Goal: Task Accomplishment & Management: Manage account settings

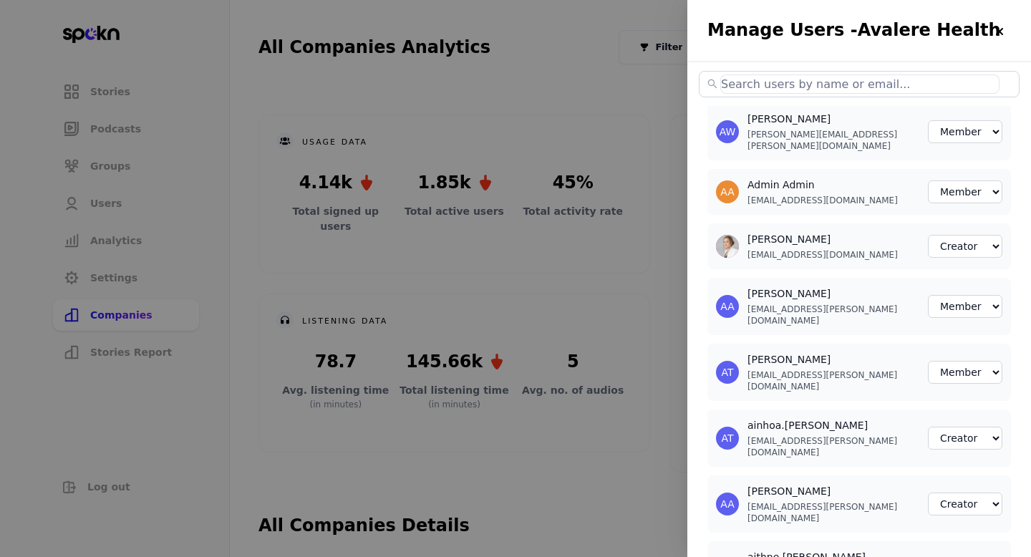
select select "2"
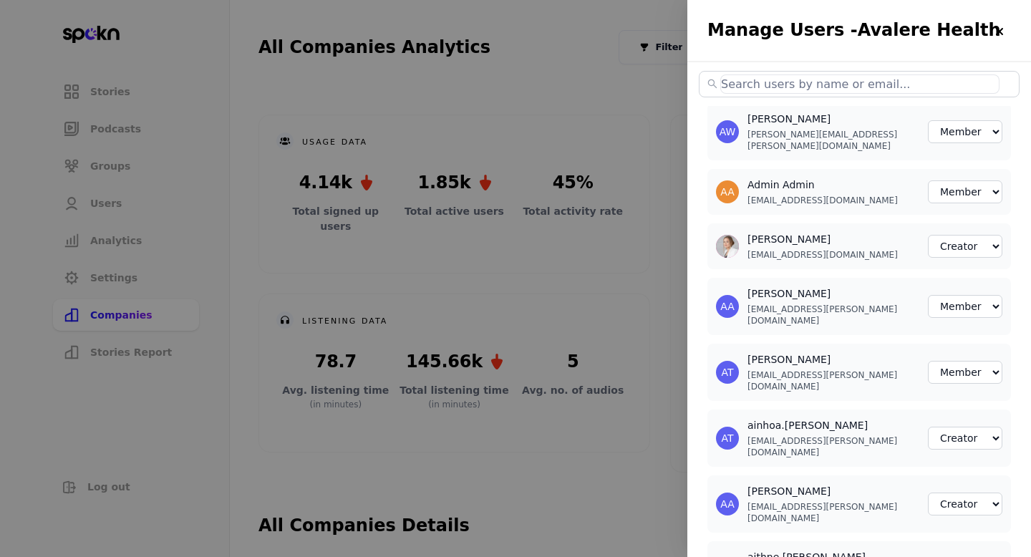
select select "2"
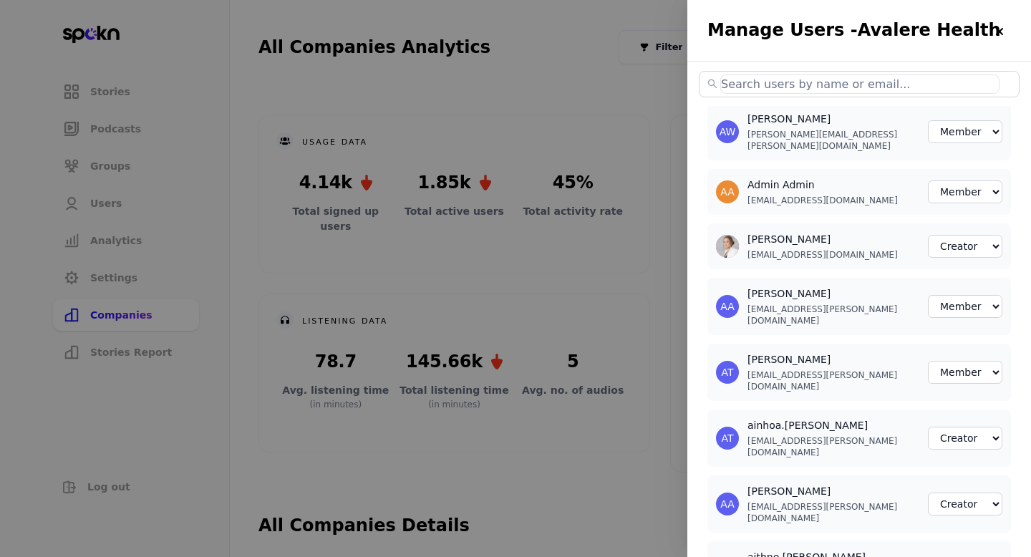
select select "3"
select select "2"
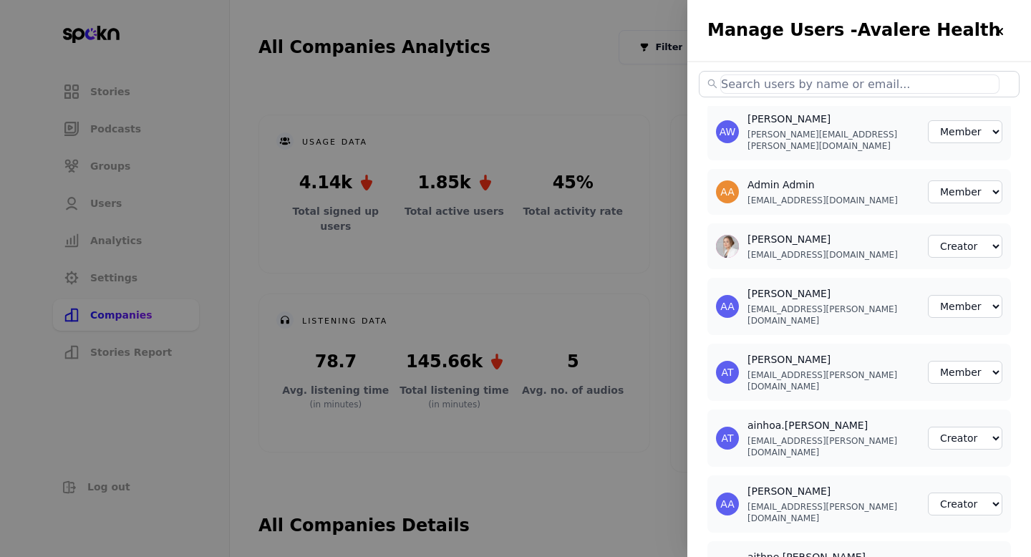
select select "2"
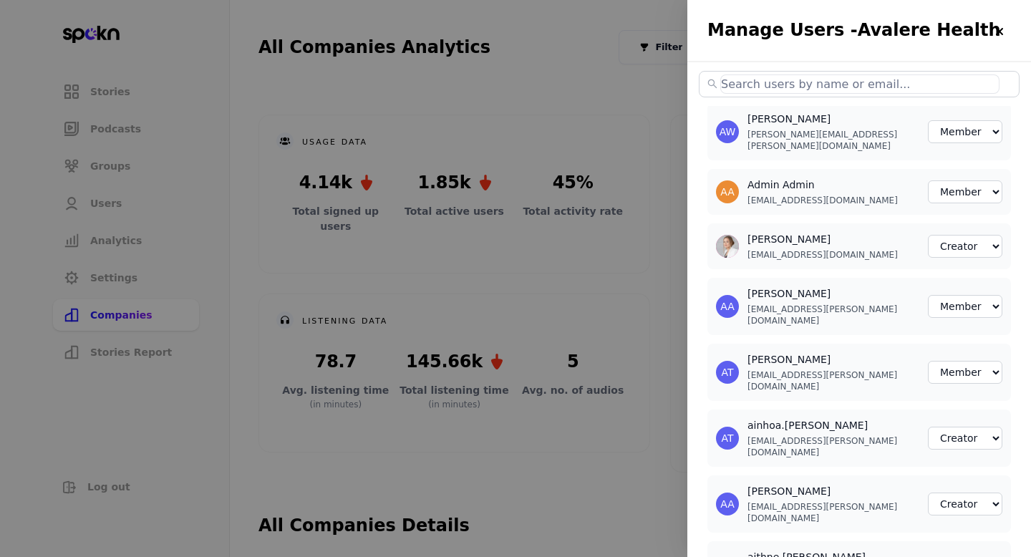
select select "2"
select select "3"
select select "2"
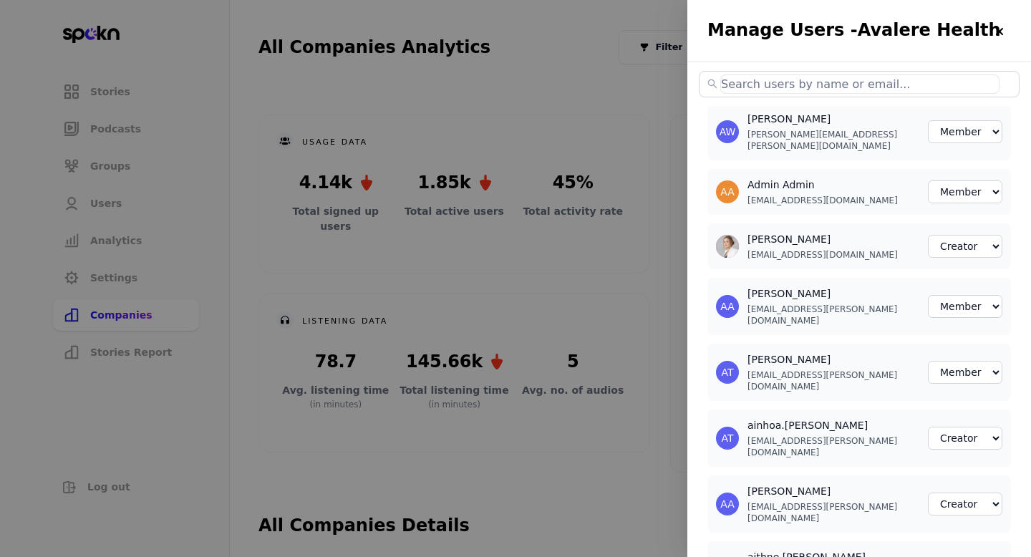
select select "2"
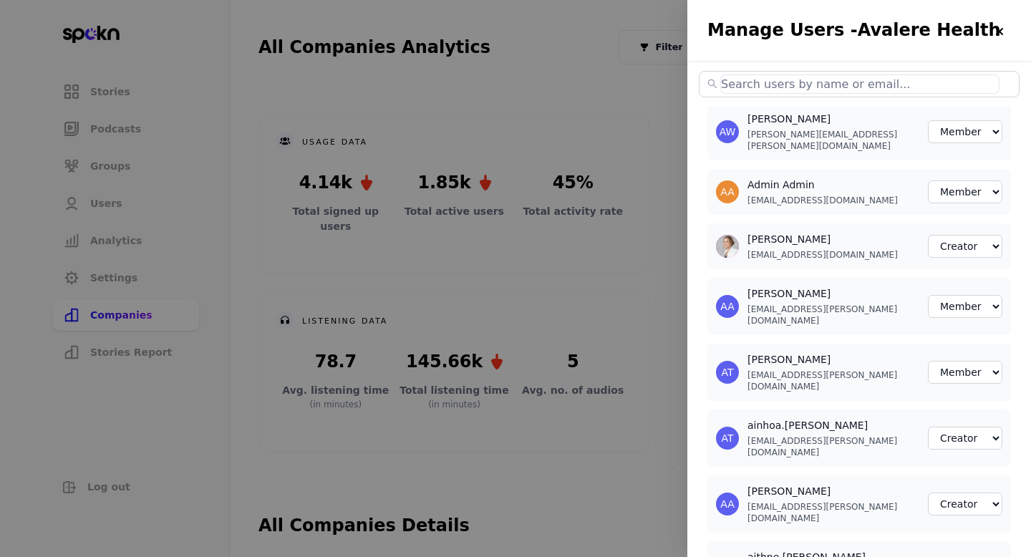
select select "2"
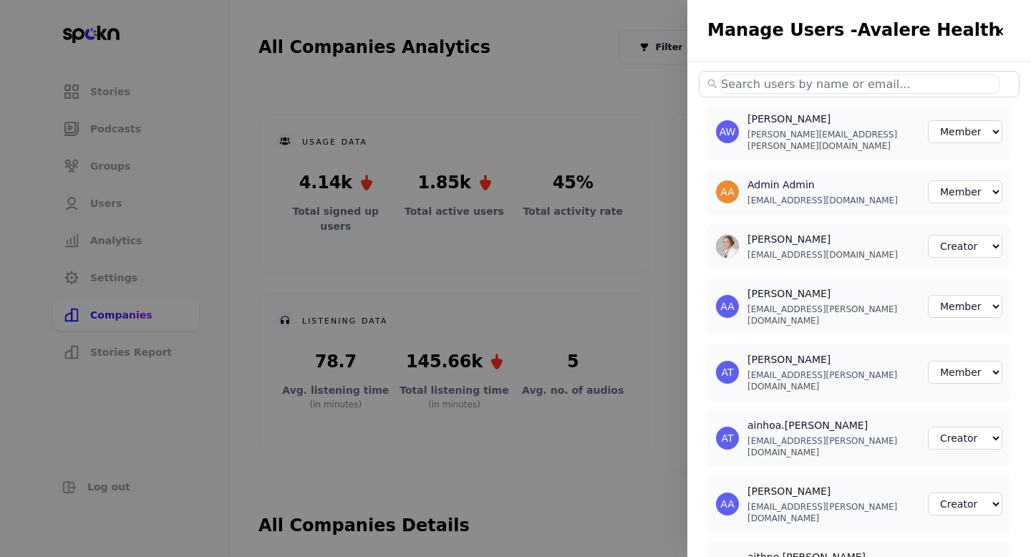
select select "2"
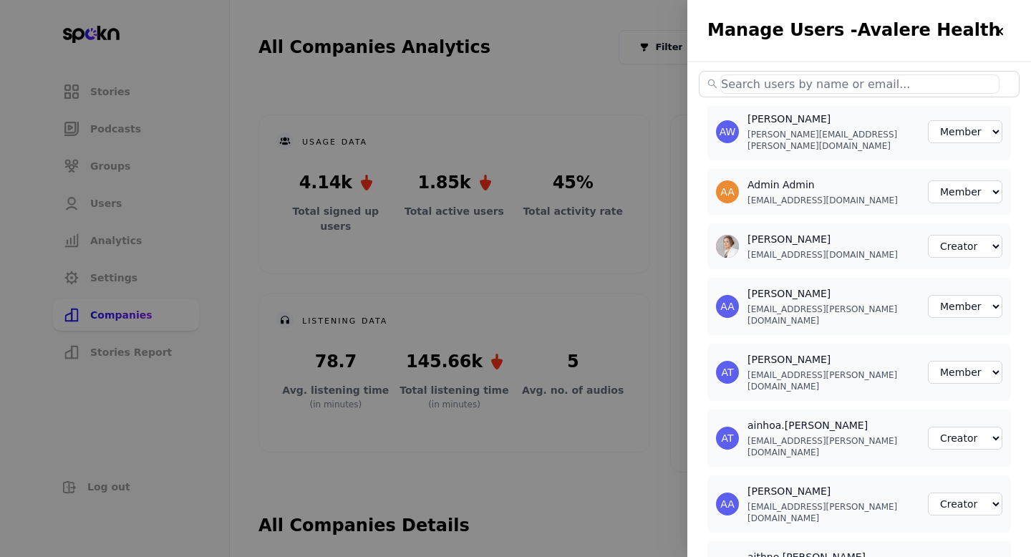
select select "2"
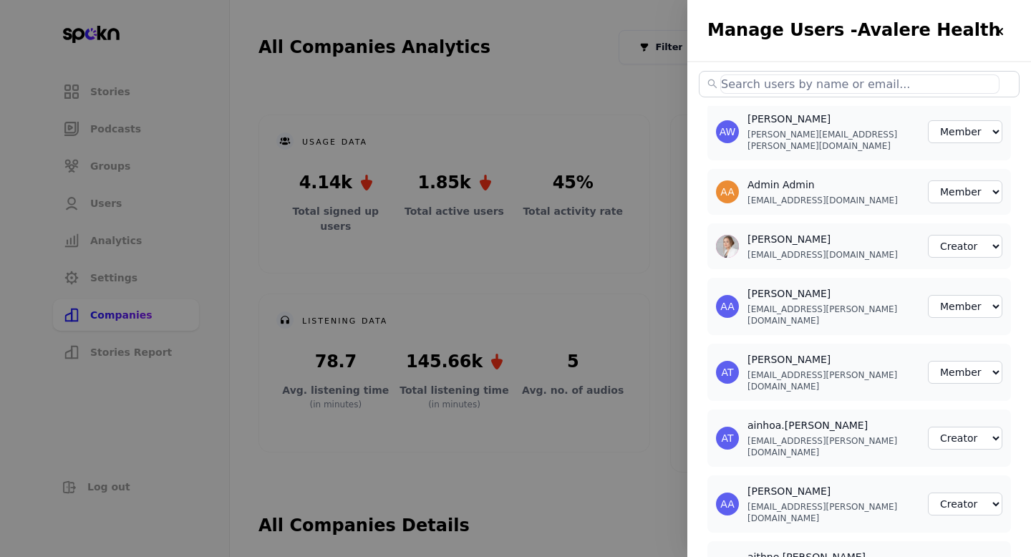
select select "2"
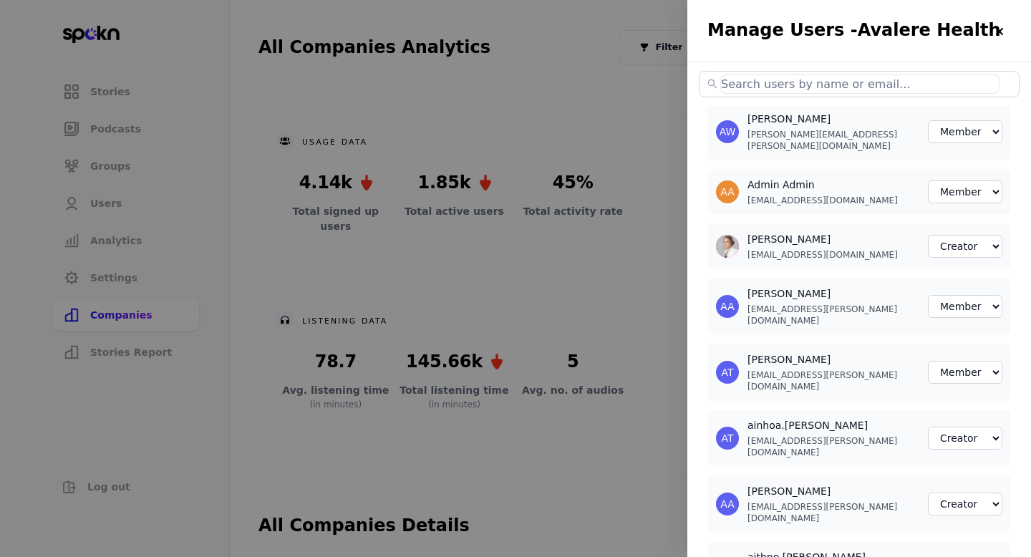
select select "2"
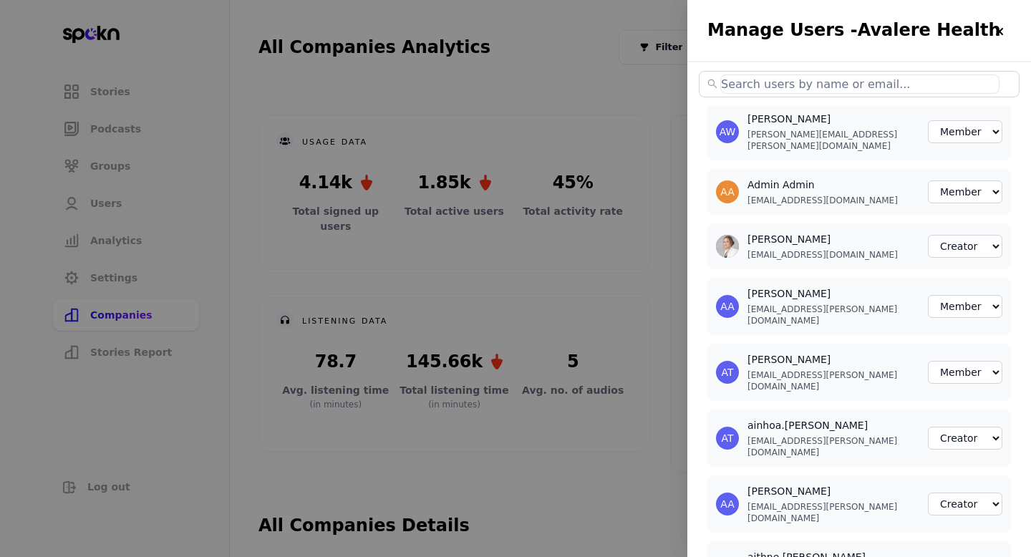
select select "2"
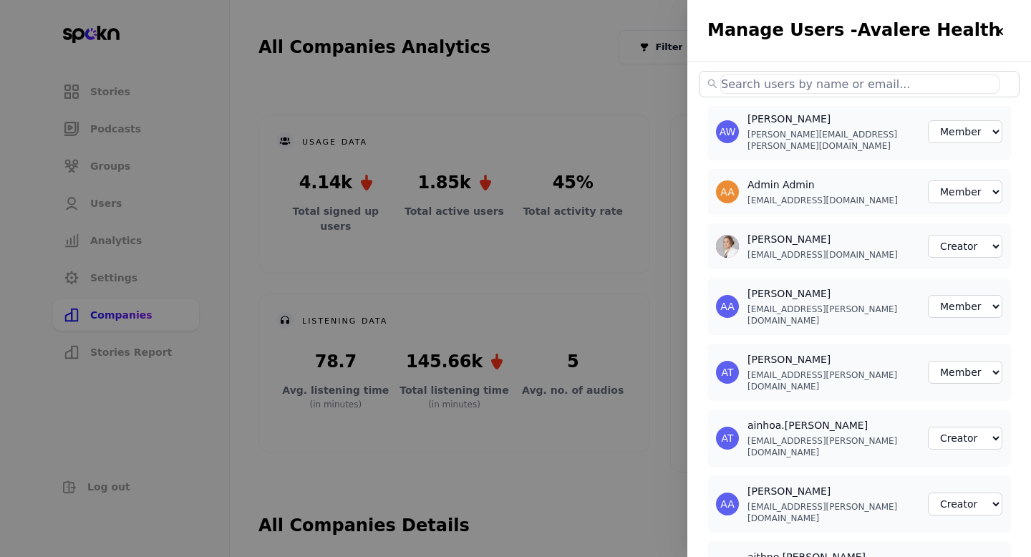
select select "2"
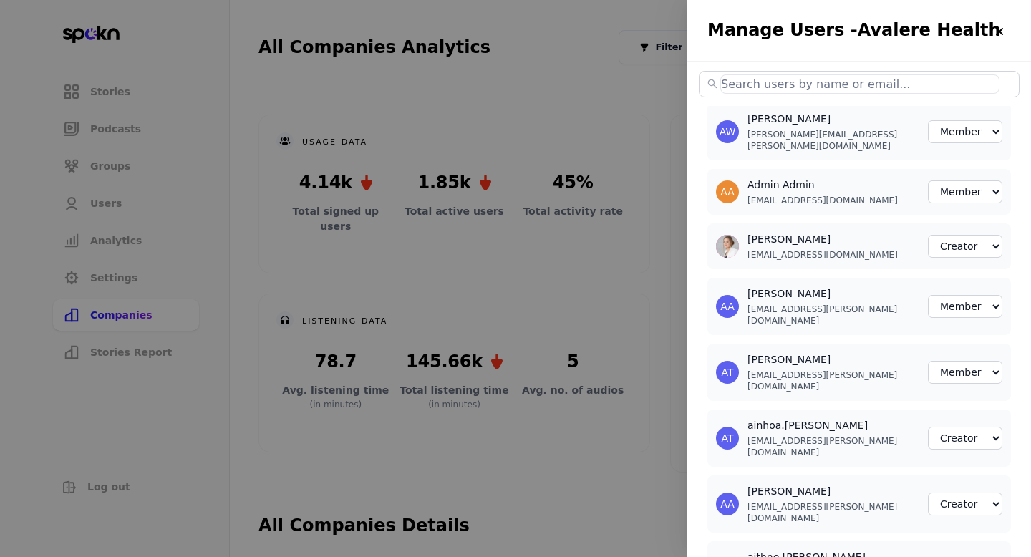
select select "2"
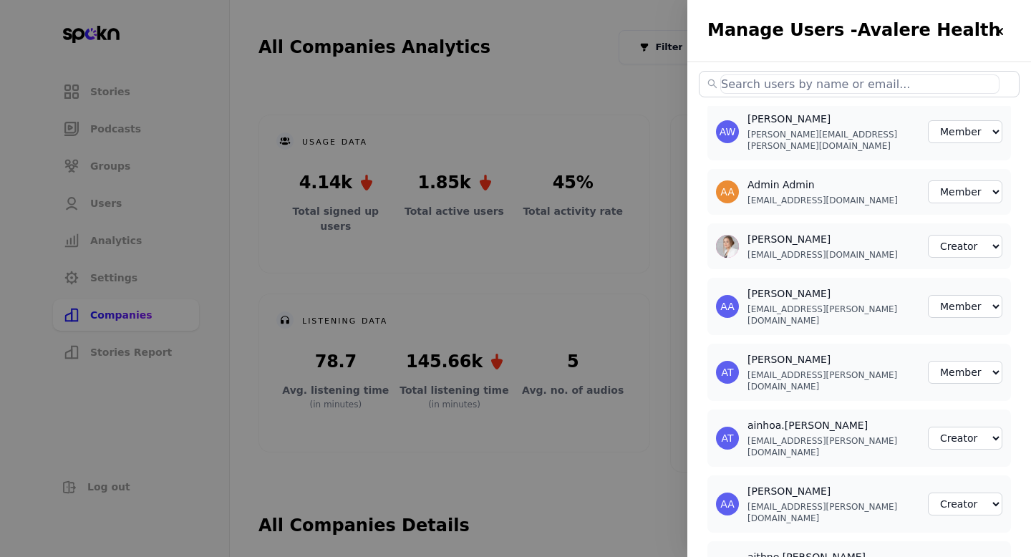
select select "2"
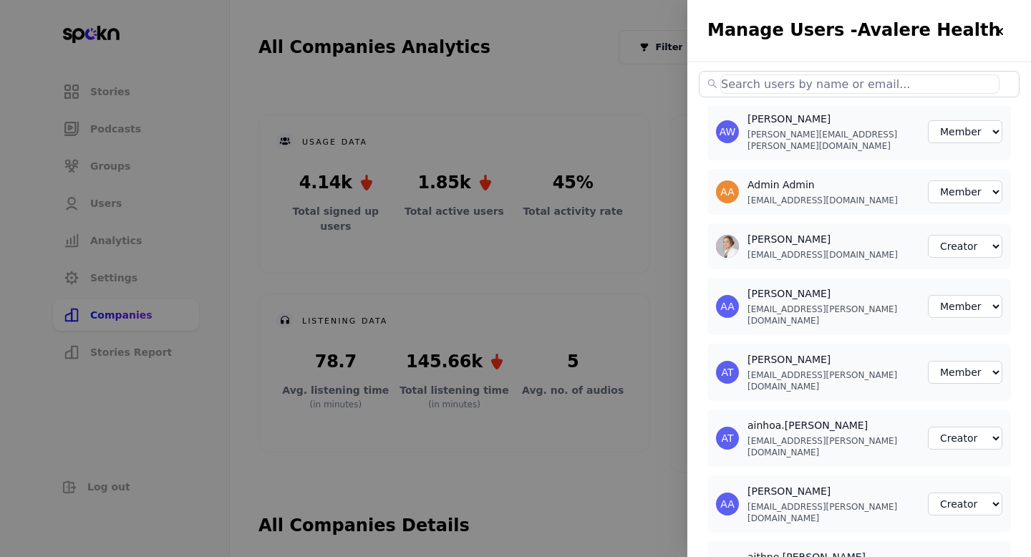
select select "2"
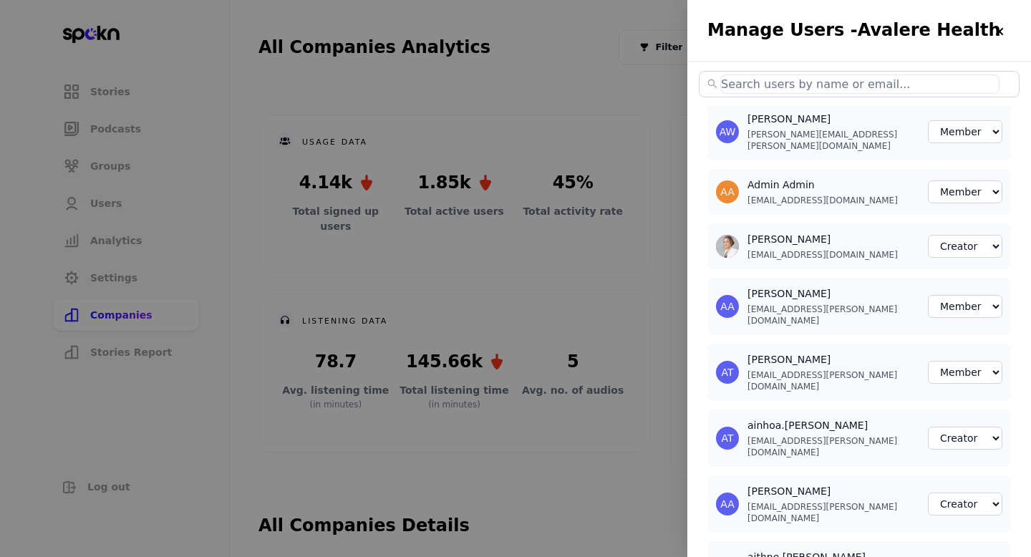
select select "2"
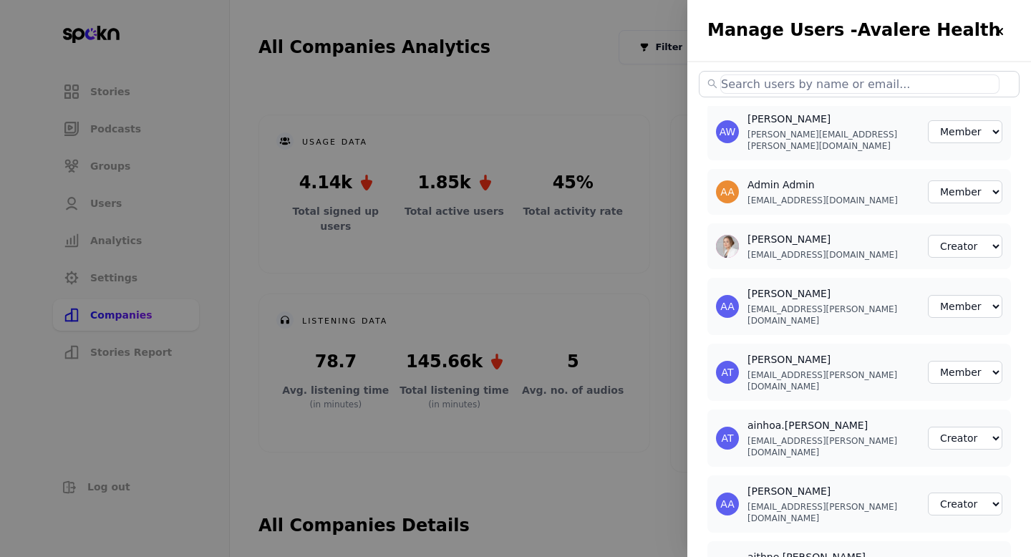
select select "2"
select select "3"
select select "2"
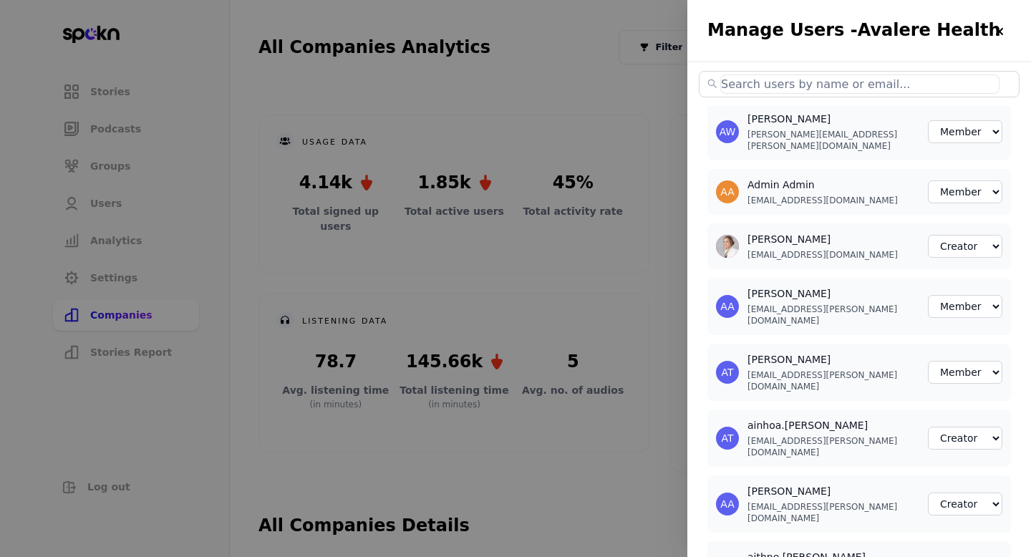
select select "2"
select select "3"
select select "2"
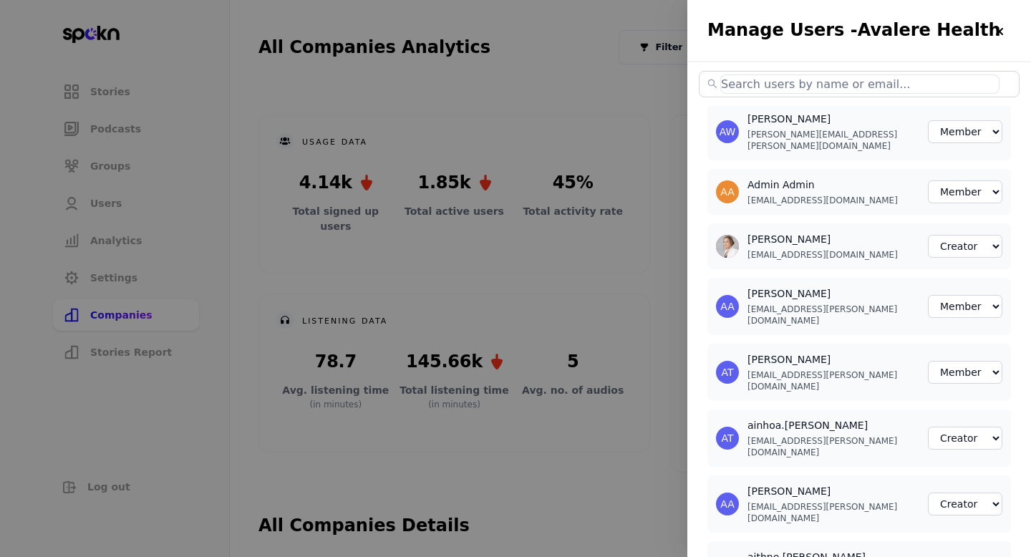
select select "2"
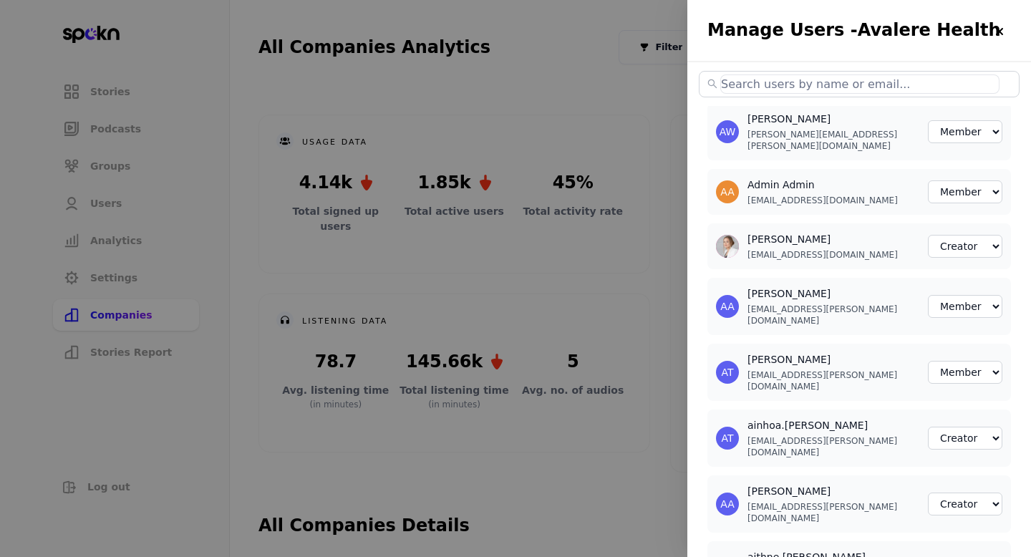
select select "2"
select select "3"
select select "2"
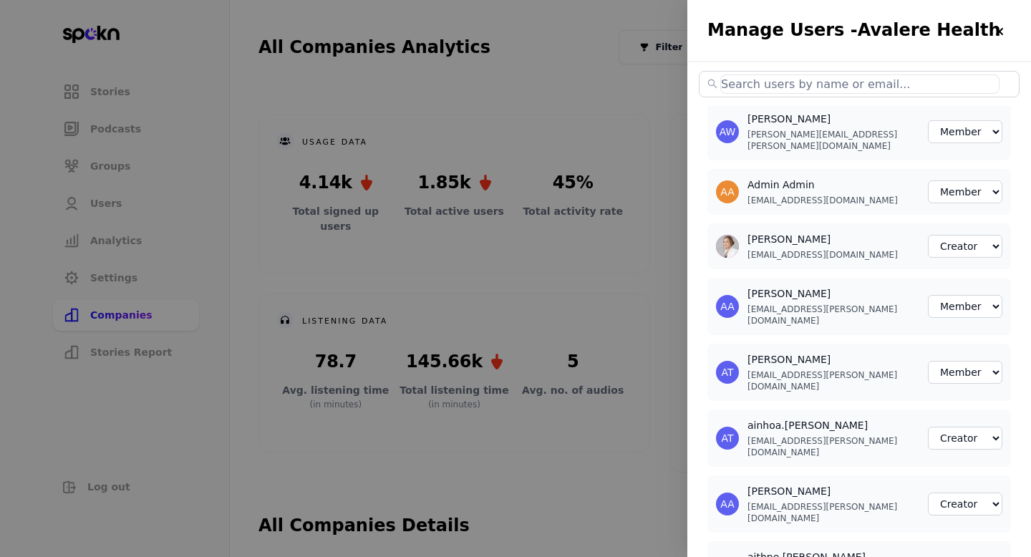
select select "2"
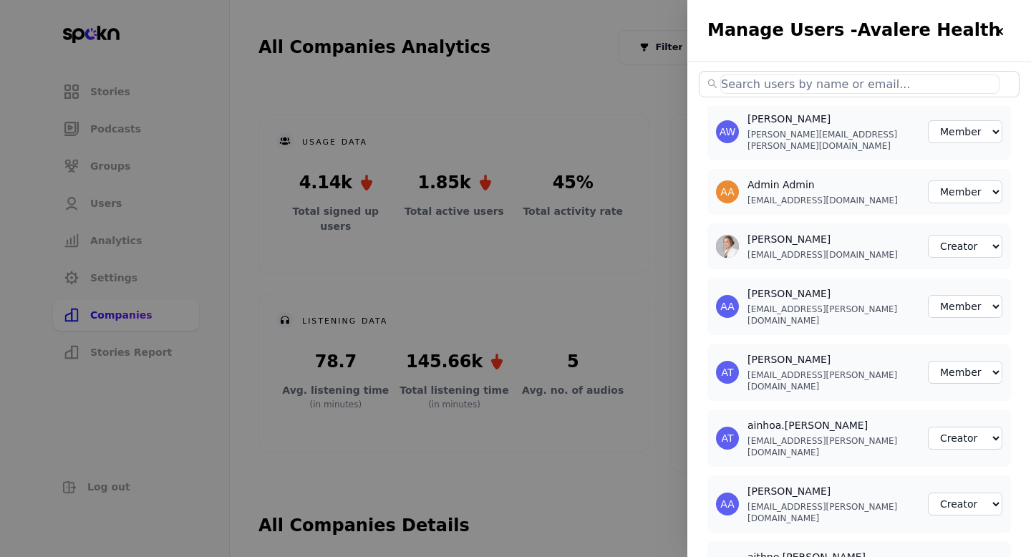
select select "2"
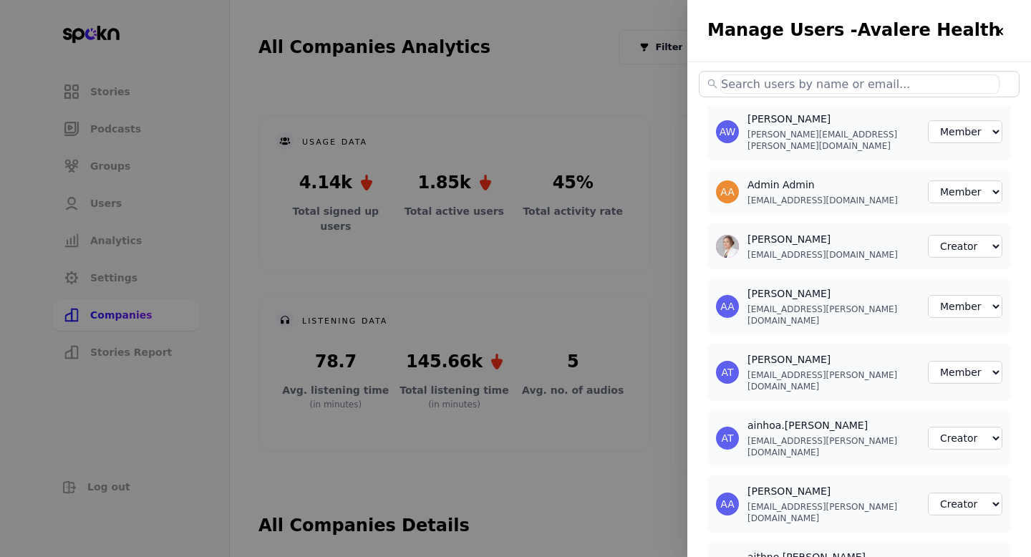
select select "2"
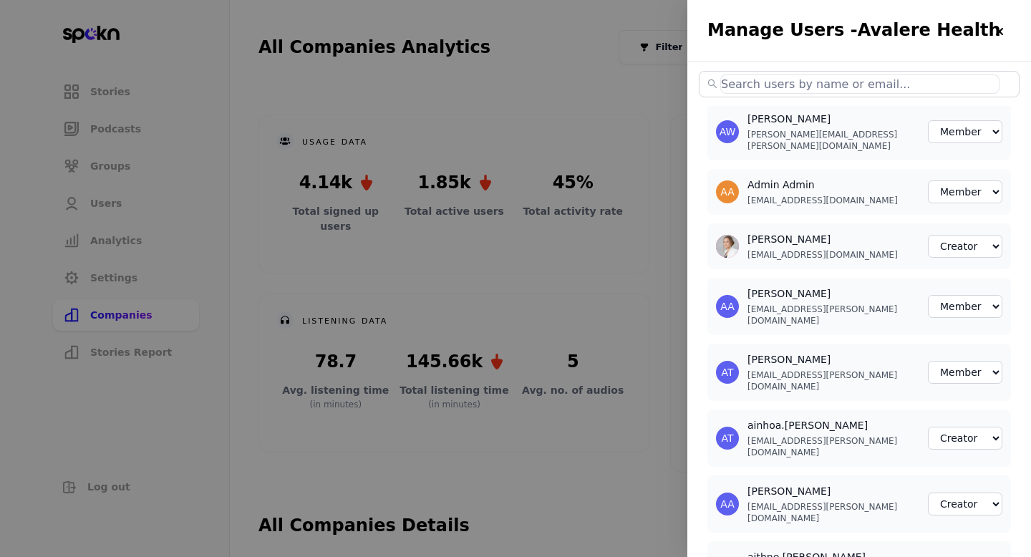
select select "2"
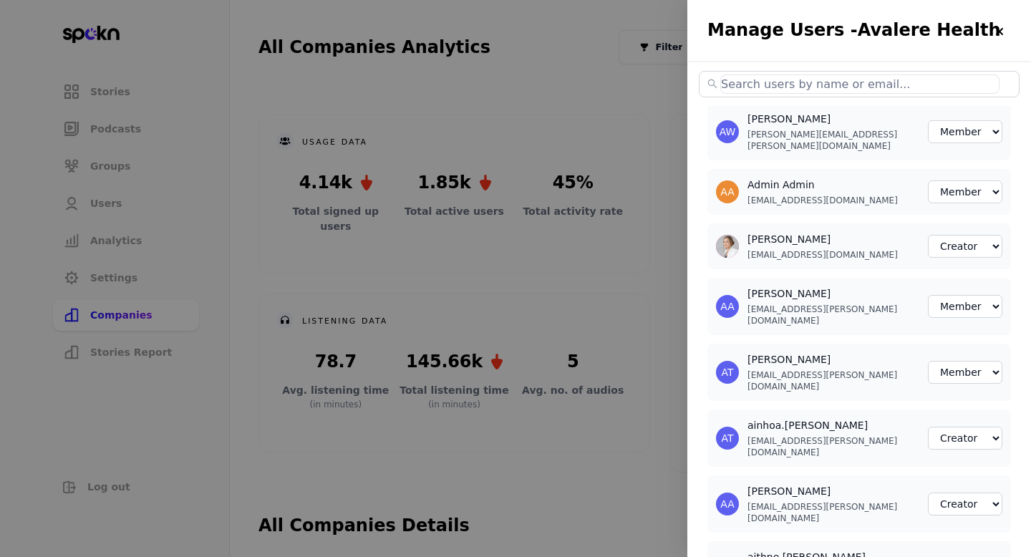
select select "2"
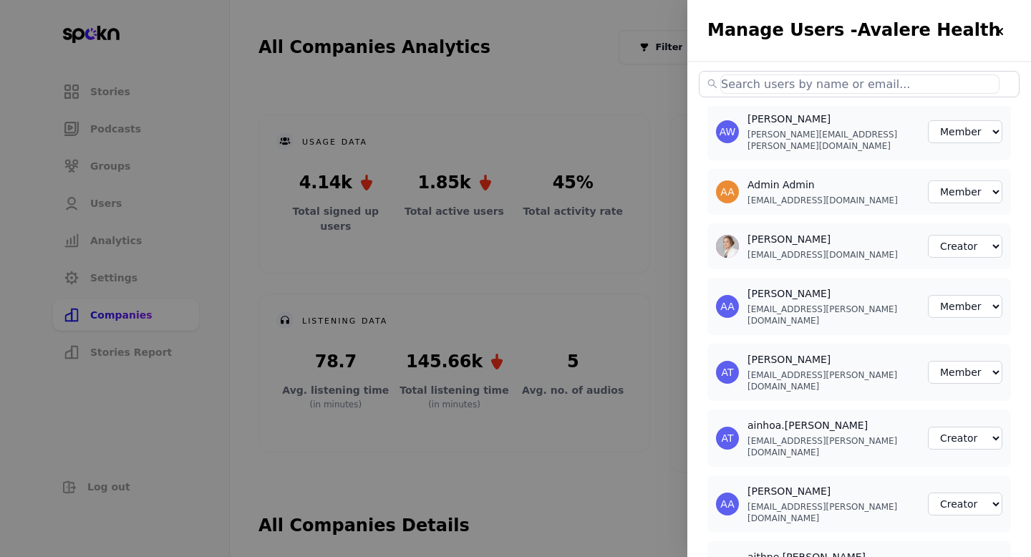
select select "2"
select select "3"
select select "2"
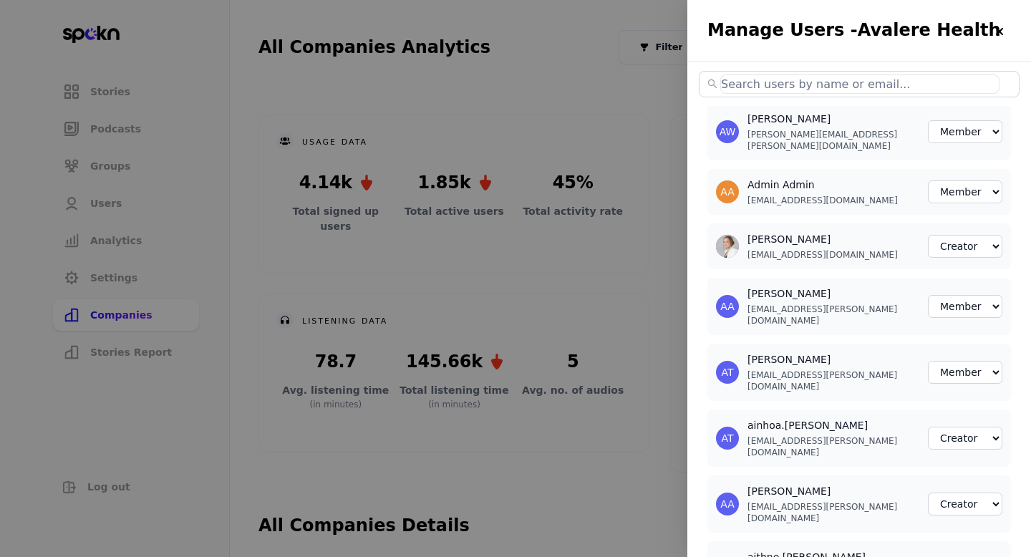
select select "2"
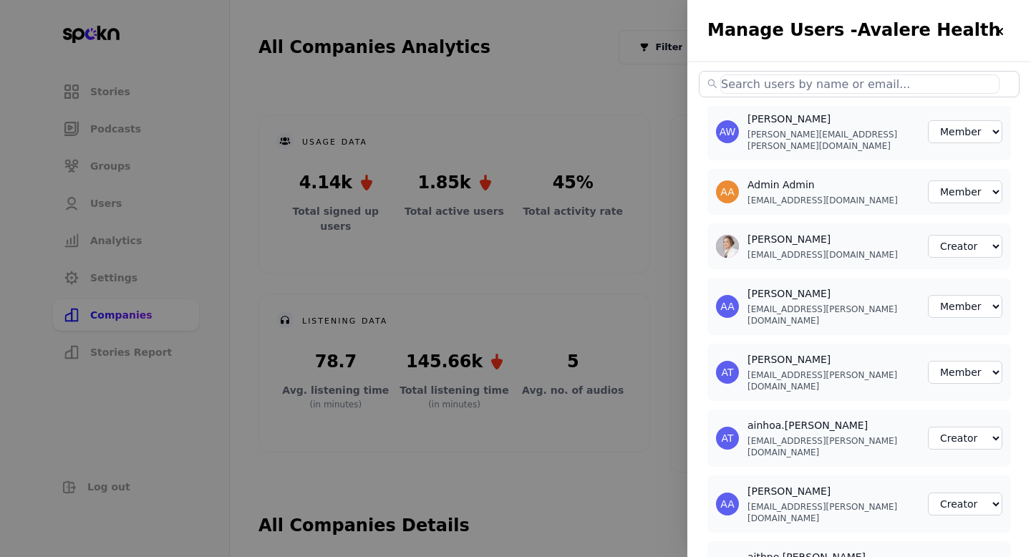
select select "2"
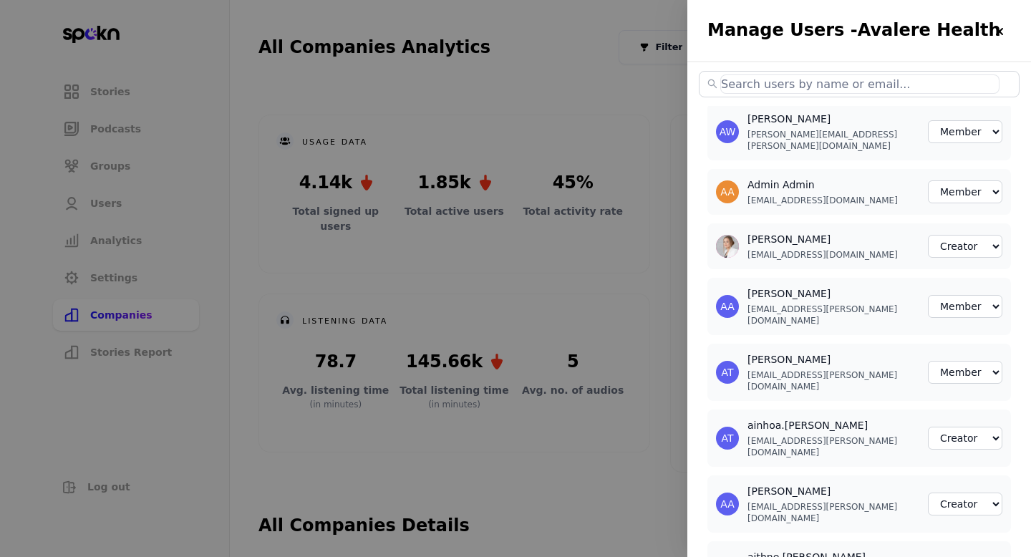
select select "2"
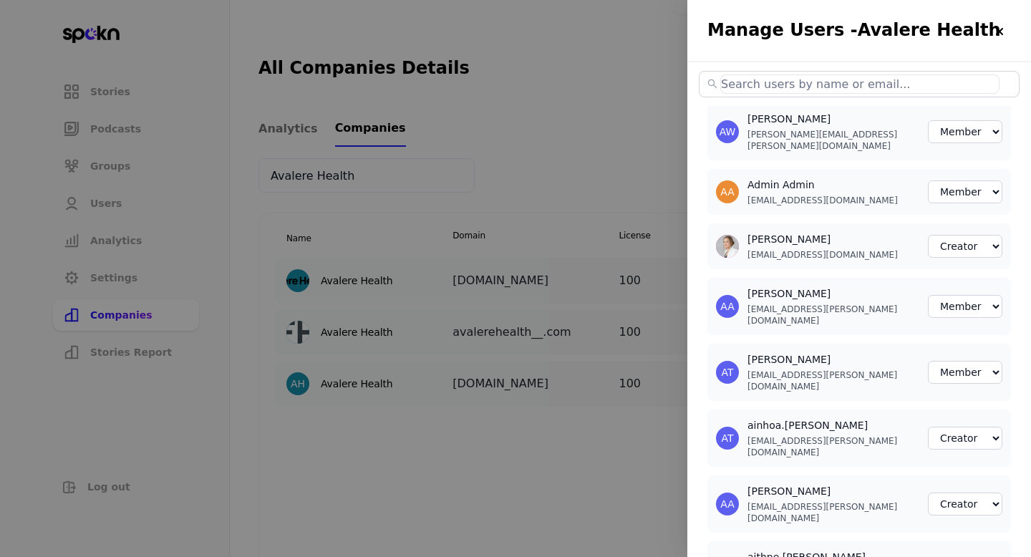
click at [563, 127] on div at bounding box center [515, 278] width 1031 height 557
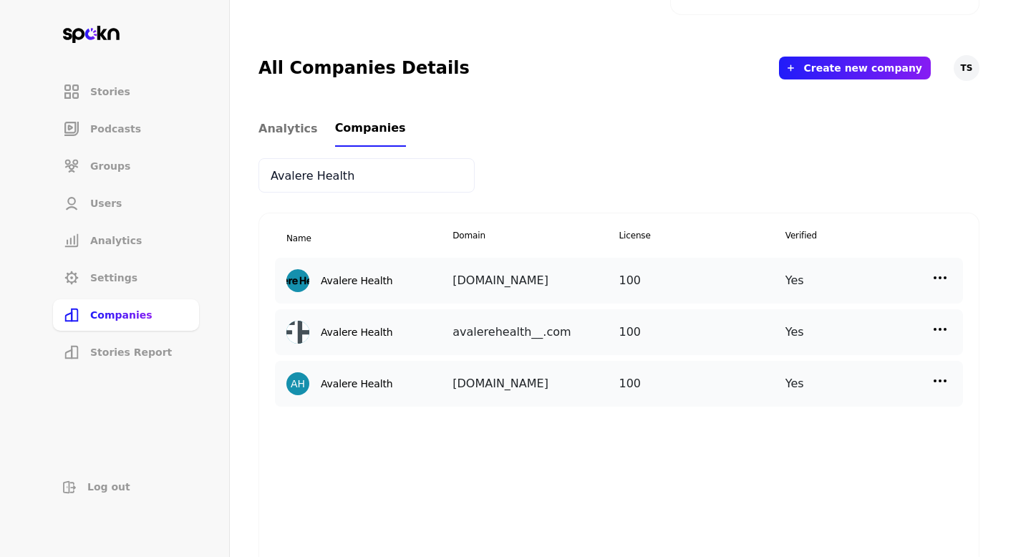
click at [301, 180] on input "Avalere Health" at bounding box center [366, 175] width 216 height 34
type input "[PERSON_NAME]"
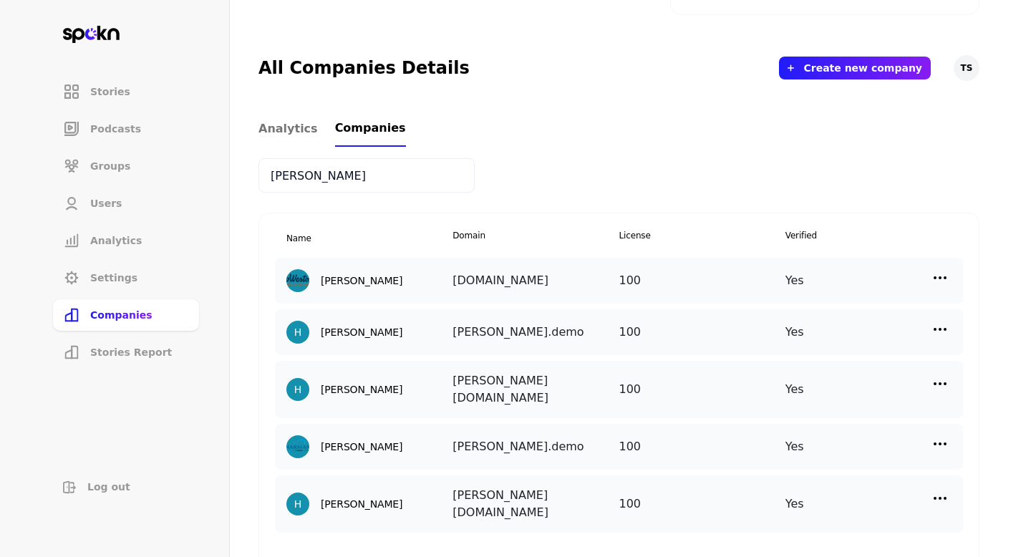
click at [946, 279] on img at bounding box center [939, 277] width 17 height 17
click at [852, 339] on div "Manage Users" at bounding box center [819, 342] width 143 height 34
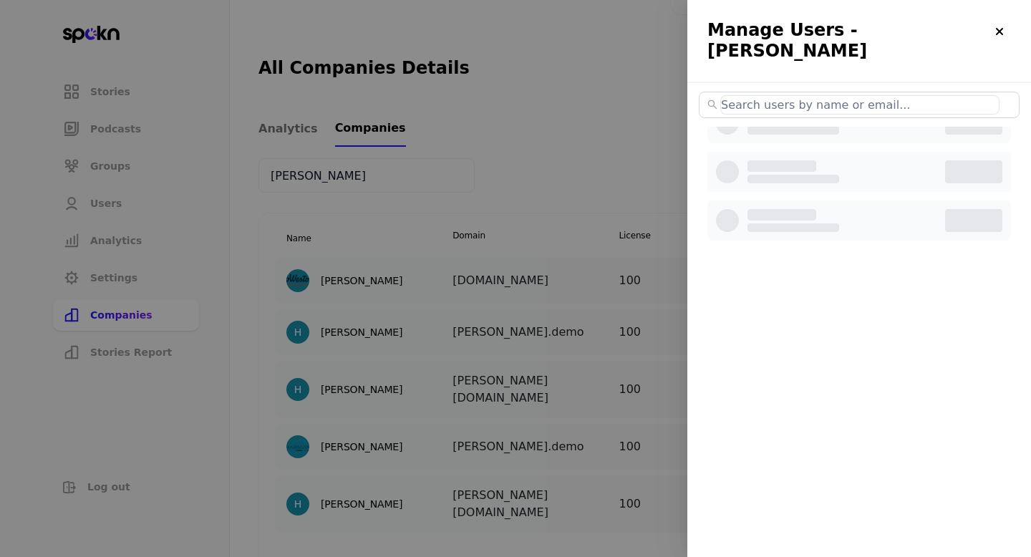
click at [893, 95] on input "text" at bounding box center [859, 104] width 279 height 19
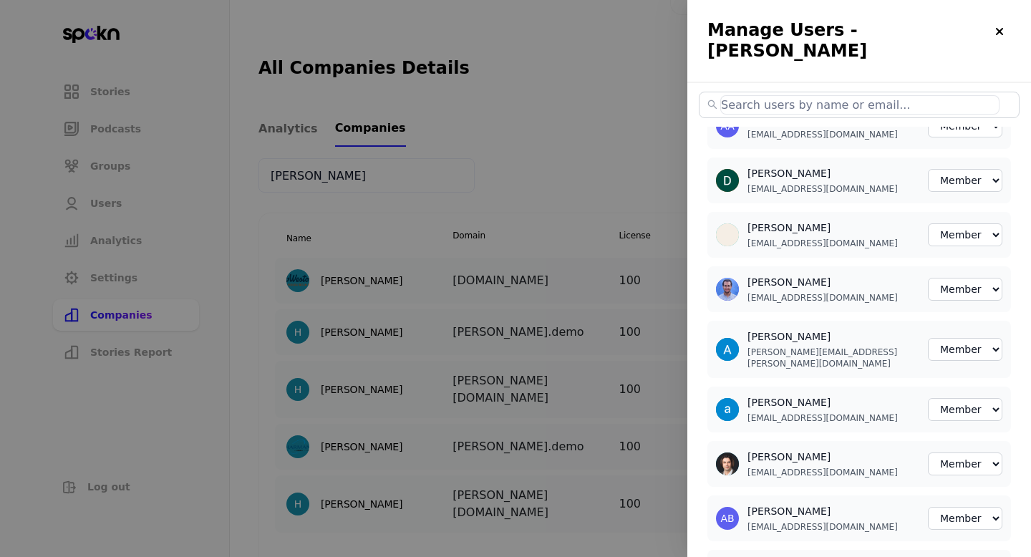
paste input "[PERSON_NAME][EMAIL_ADDRESS][PERSON_NAME][PERSON_NAME][DOMAIN_NAME]"
type input "[PERSON_NAME][EMAIL_ADDRESS][PERSON_NAME][PERSON_NAME][DOMAIN_NAME]"
click at [644, 150] on div at bounding box center [515, 278] width 1031 height 557
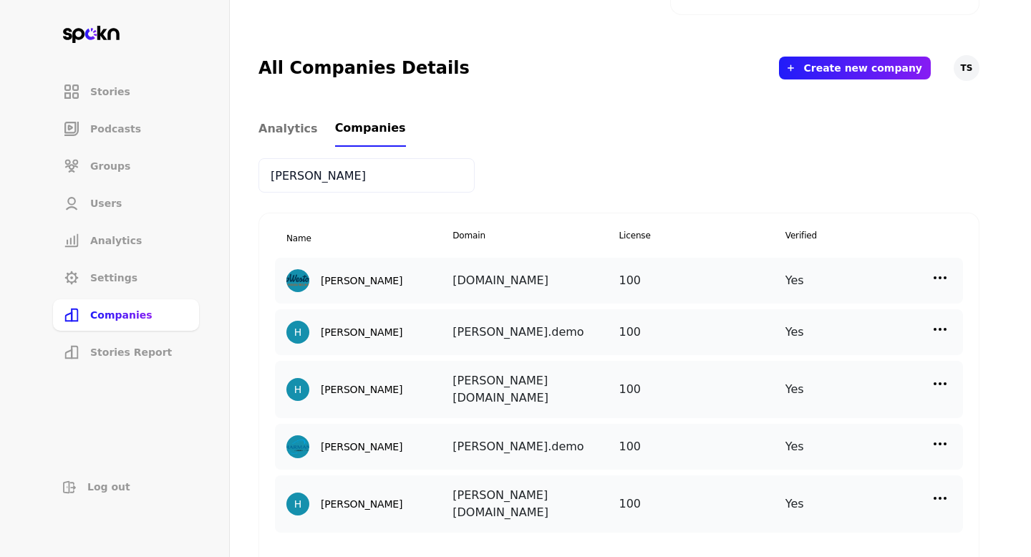
click at [933, 379] on img at bounding box center [939, 383] width 17 height 17
click at [783, 412] on p "Edit" at bounding box center [786, 414] width 19 height 16
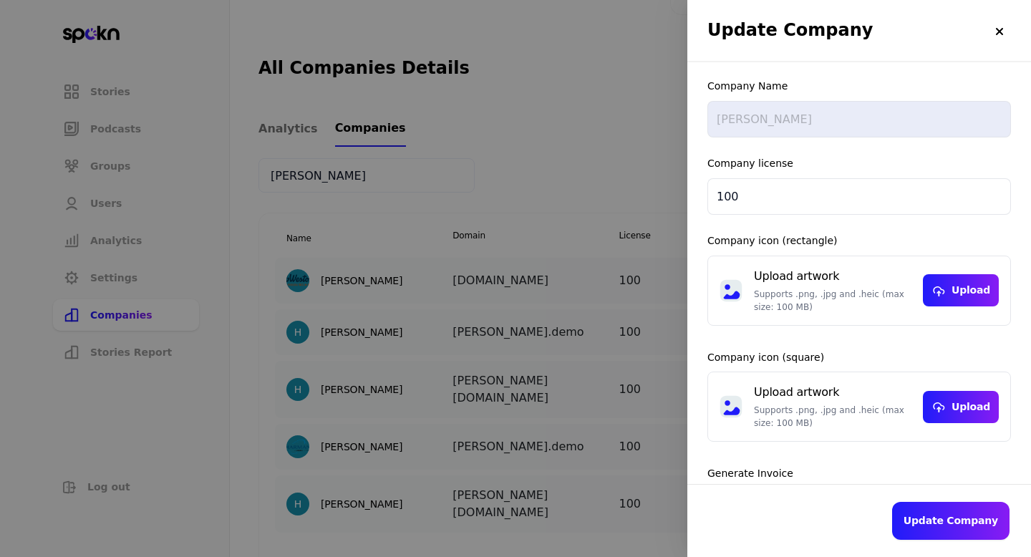
click at [596, 333] on div at bounding box center [515, 278] width 1031 height 557
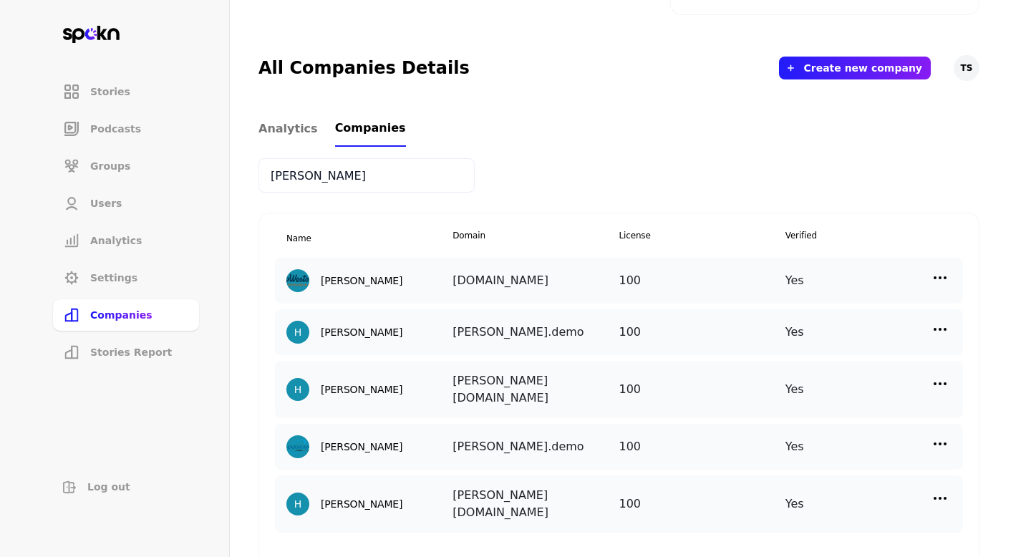
click at [940, 384] on img at bounding box center [939, 383] width 17 height 17
click at [817, 443] on p "Manage Users" at bounding box center [812, 448] width 71 height 16
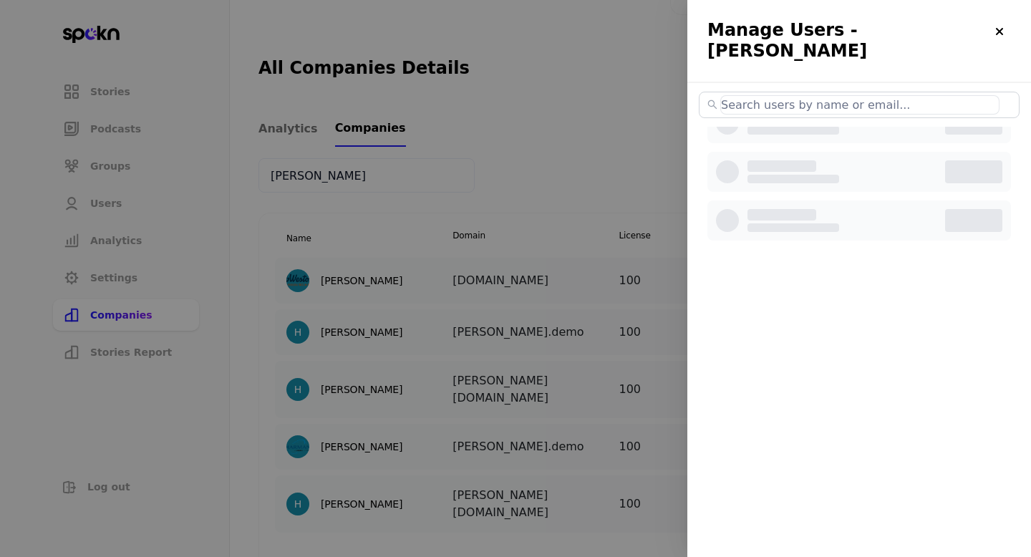
click at [865, 95] on input "text" at bounding box center [859, 104] width 279 height 19
select select "2"
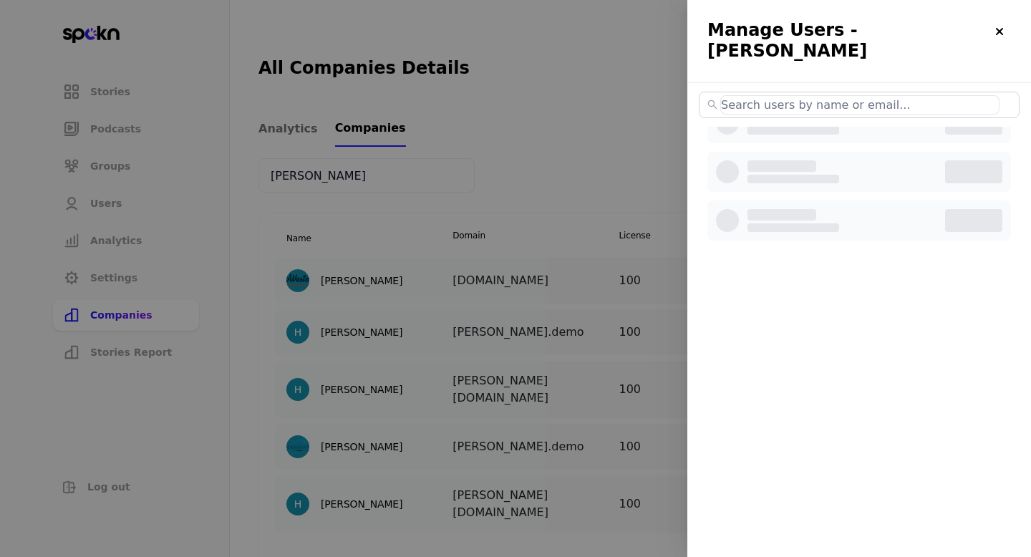
select select "2"
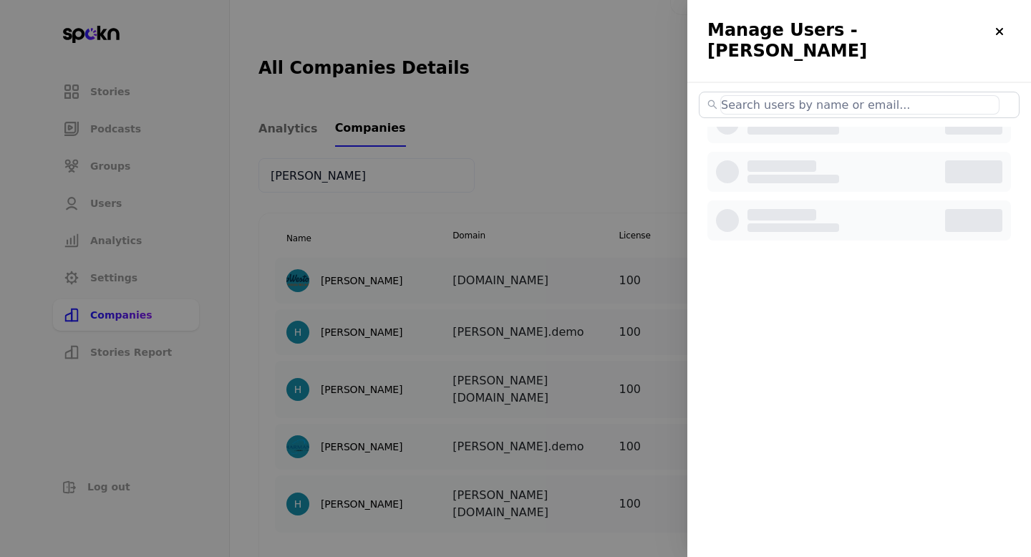
select select "2"
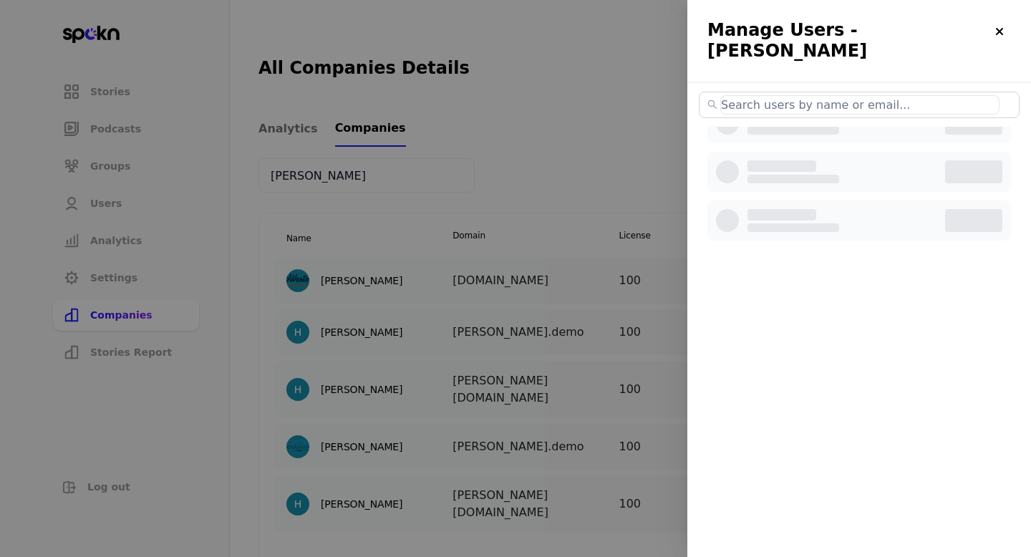
select select "2"
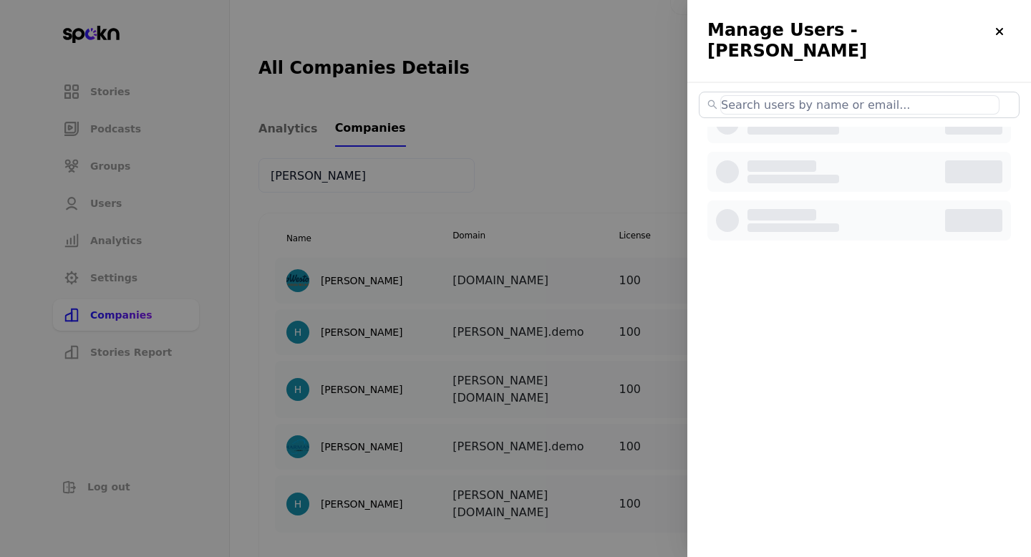
select select "2"
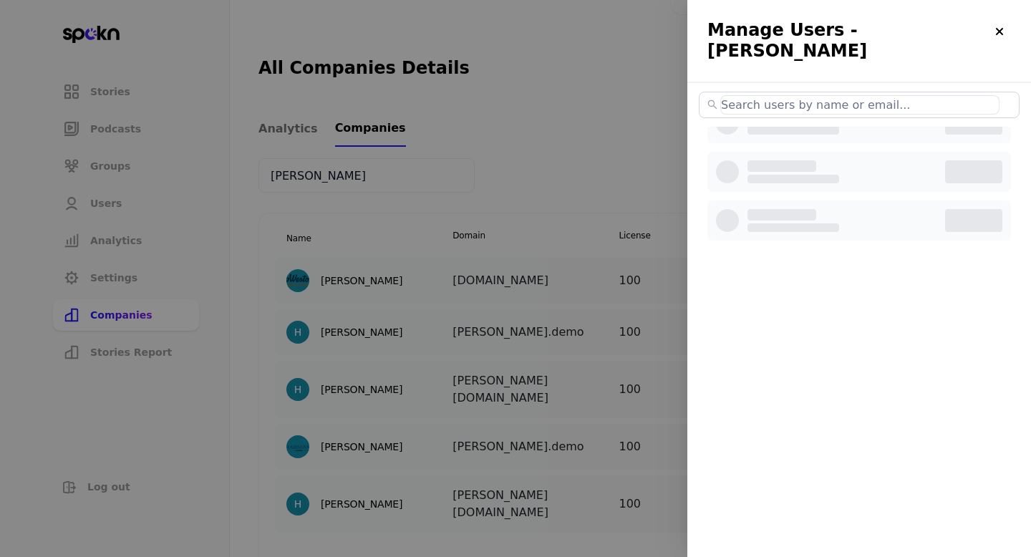
select select "2"
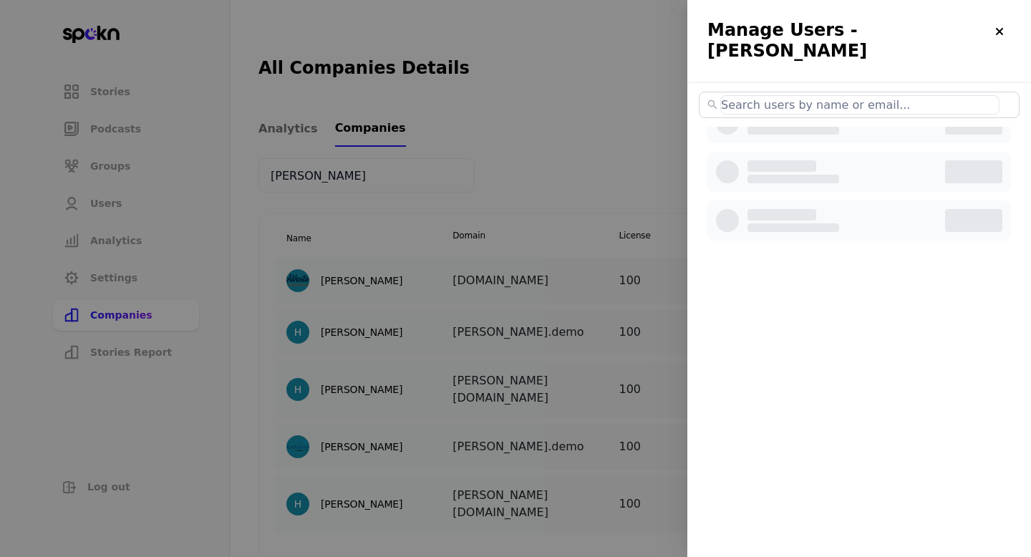
select select "2"
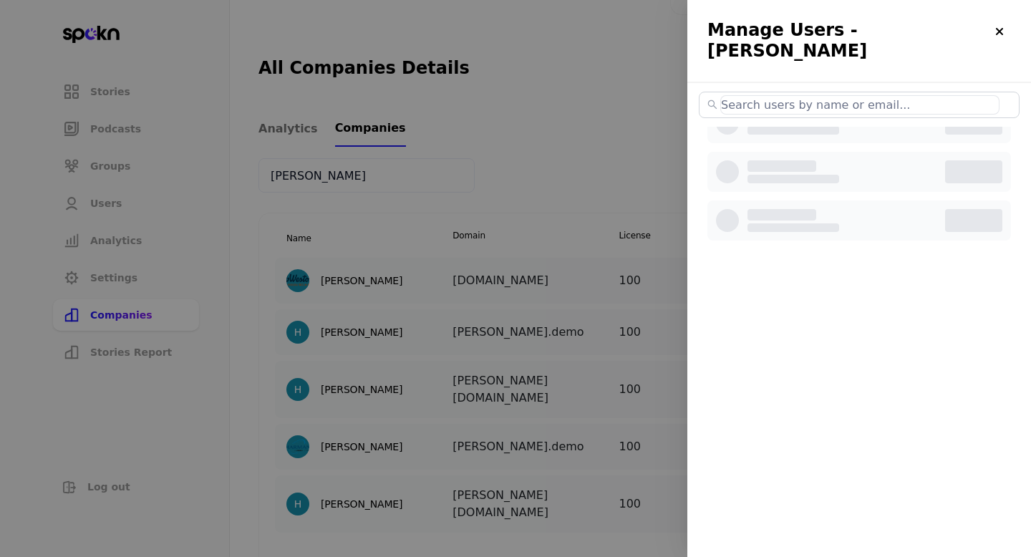
select select "2"
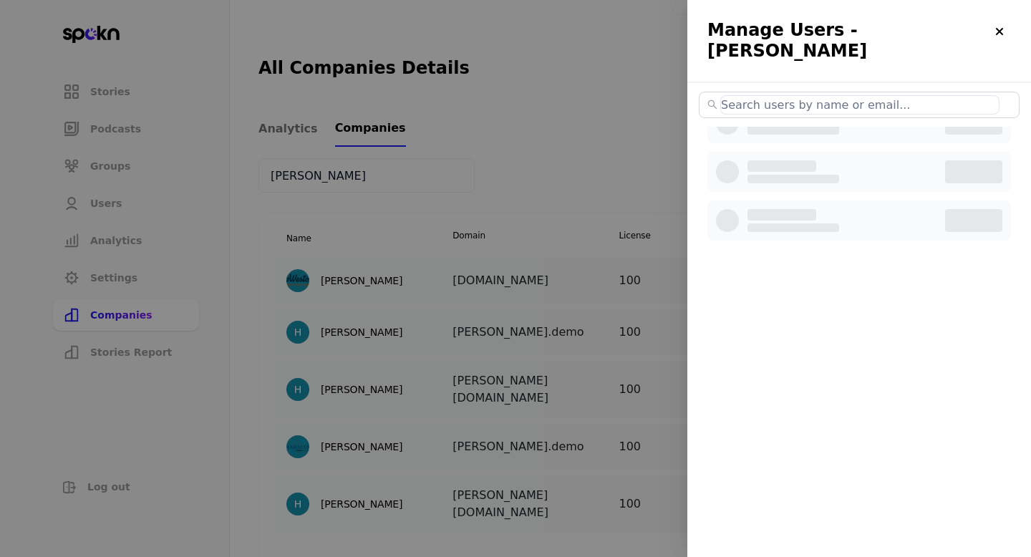
select select "2"
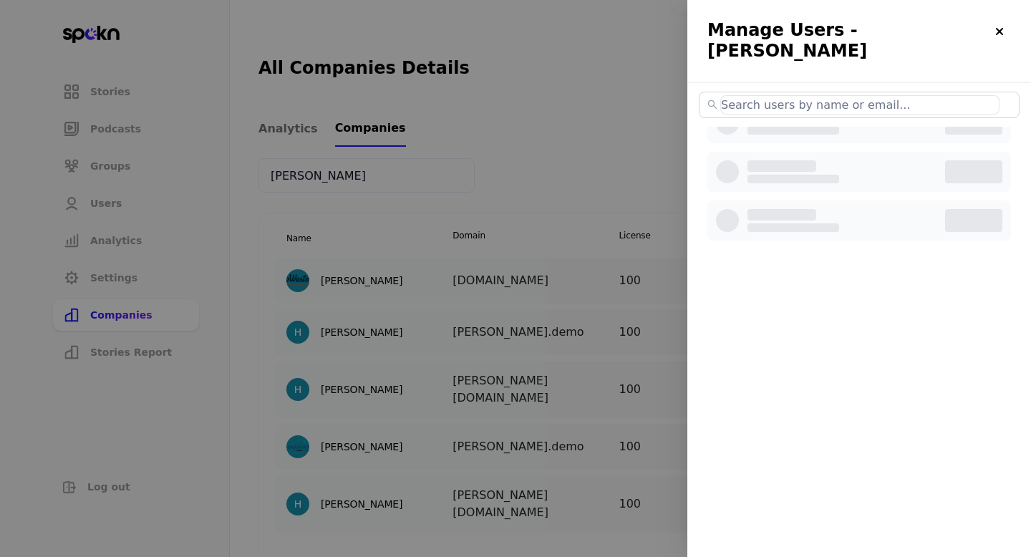
select select "2"
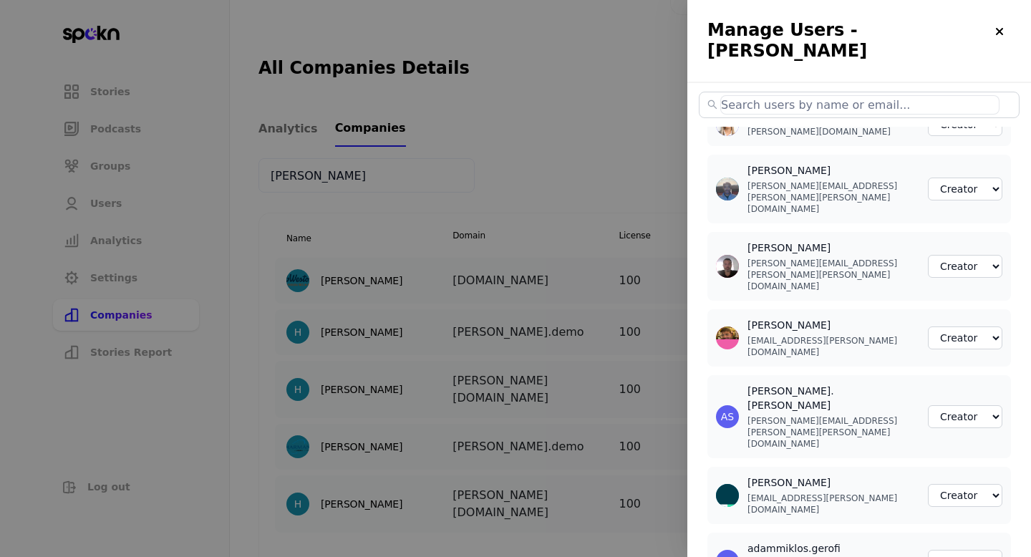
paste input "[PERSON_NAME][EMAIL_ADDRESS][PERSON_NAME][PERSON_NAME][DOMAIN_NAME]"
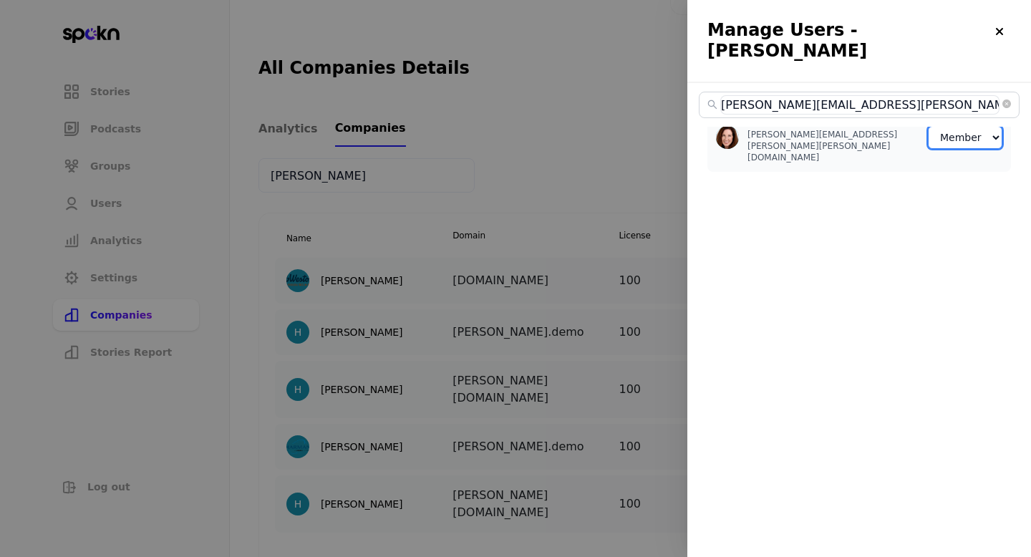
click at [944, 126] on select "Member Creator Admin" at bounding box center [965, 137] width 74 height 23
